Goal: Find contact information: Find contact information

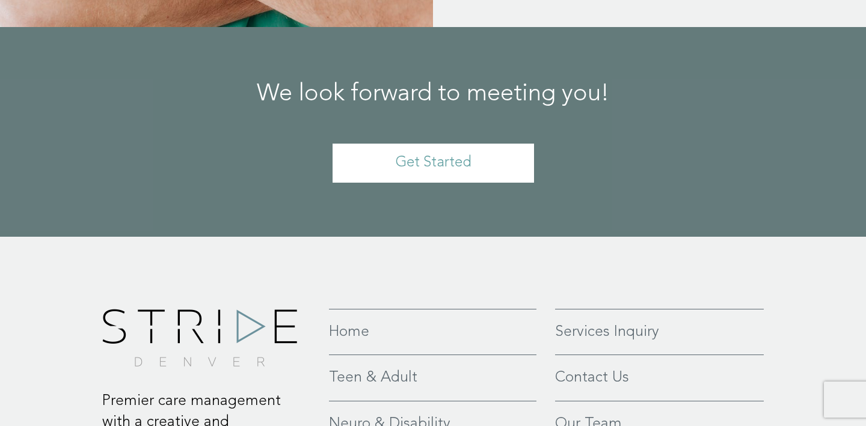
scroll to position [2868, 0]
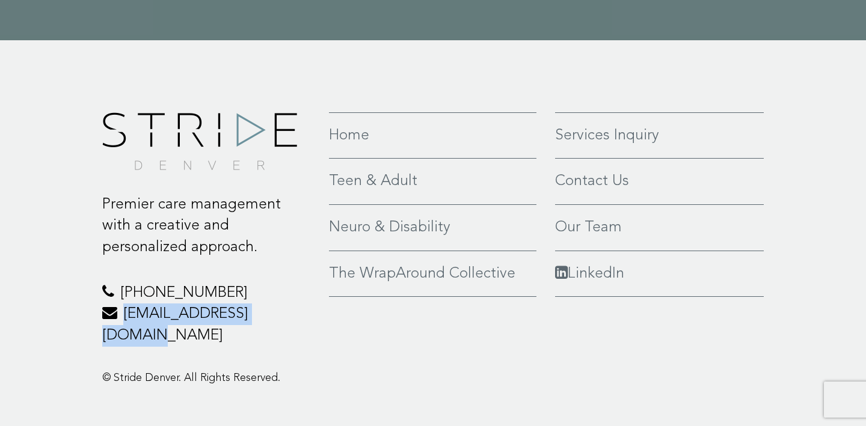
drag, startPoint x: 301, startPoint y: 301, endPoint x: 126, endPoint y: 297, distance: 175.7
click at [126, 297] on p "970-425-6170 hello@stridedenver.com" at bounding box center [206, 315] width 209 height 64
copy p "[EMAIL_ADDRESS][DOMAIN_NAME]"
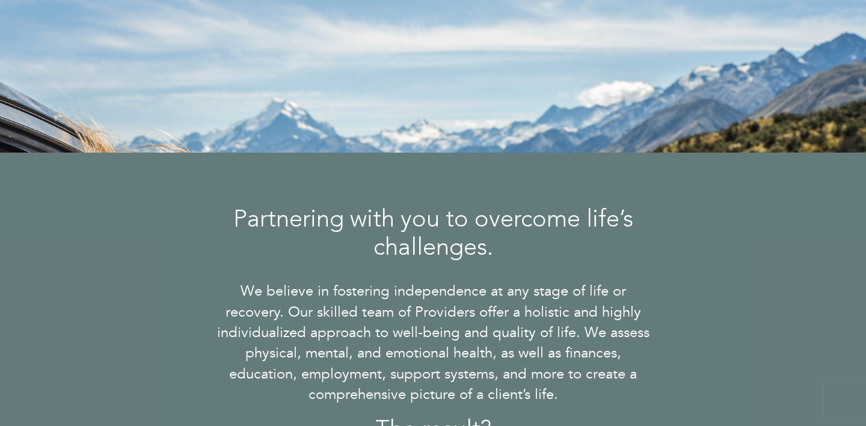
scroll to position [0, 0]
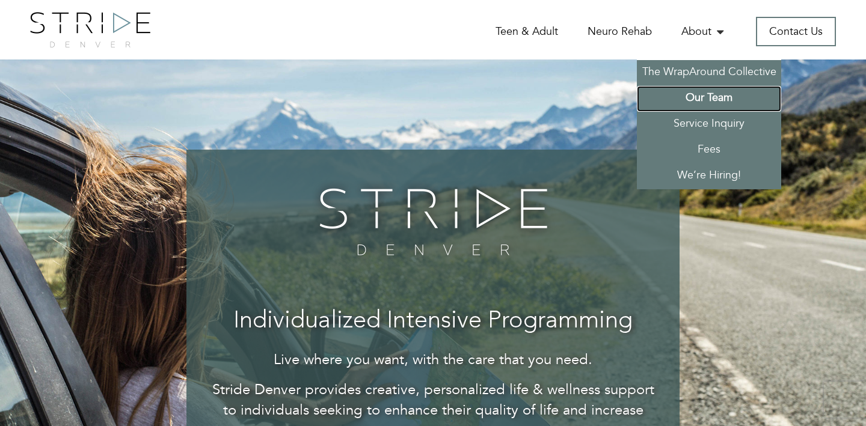
click at [699, 97] on link "Our Team" at bounding box center [709, 99] width 144 height 26
click at [677, 38] on li "About The WrapAround Collective Our Team Service Inquiry Fees We’re Hiring!" at bounding box center [690, 32] width 72 height 16
click at [689, 94] on link "Our Team" at bounding box center [709, 99] width 144 height 26
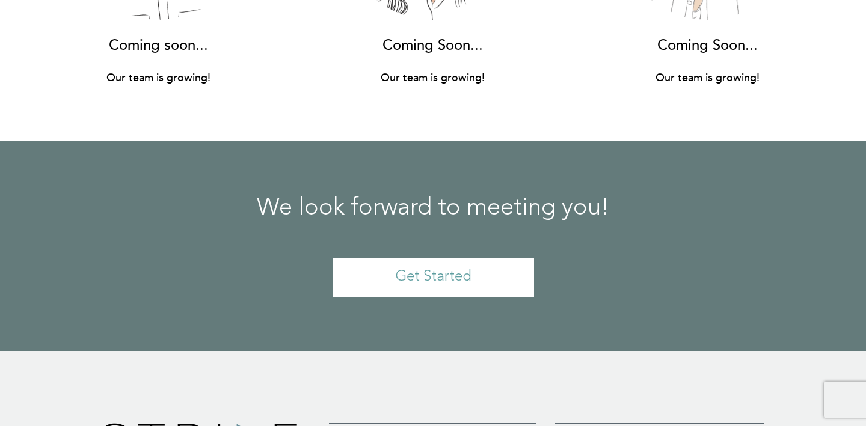
scroll to position [8929, 0]
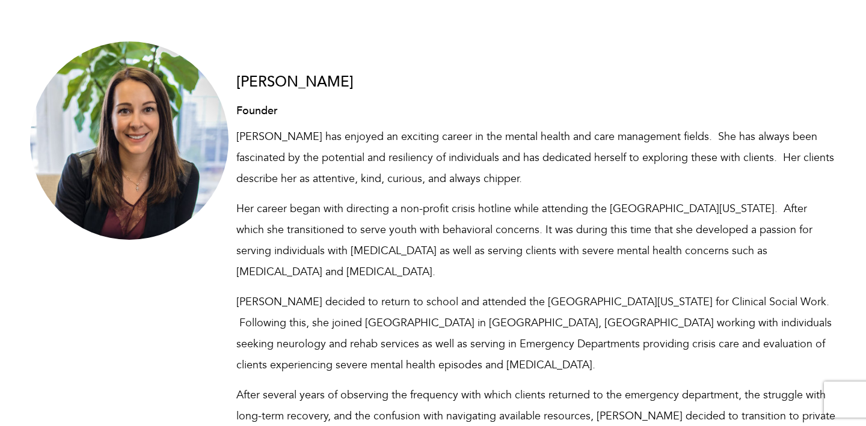
scroll to position [473, 0]
